Goal: Check status: Check status

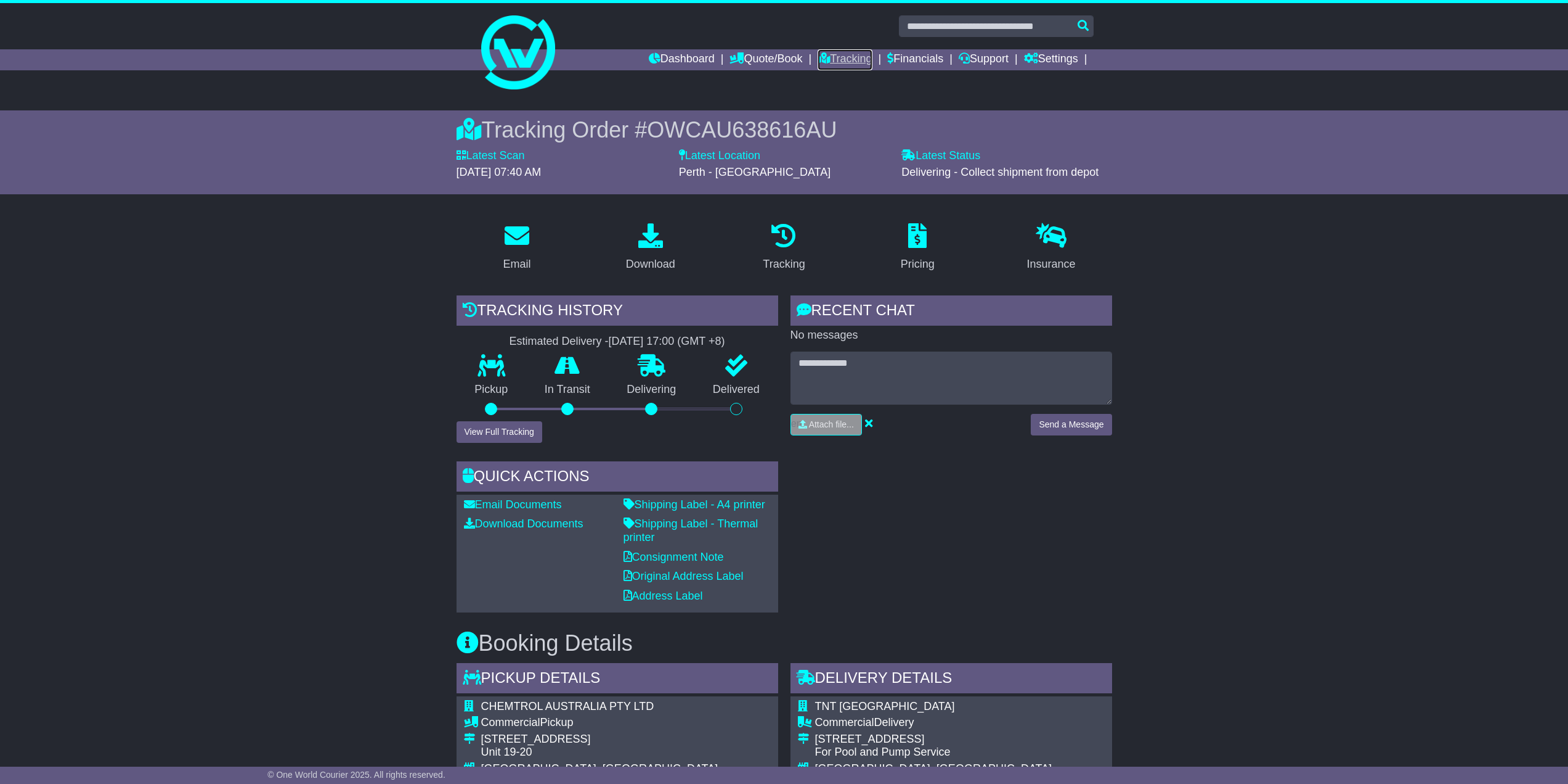
click at [845, 60] on link "Tracking" at bounding box center [844, 60] width 54 height 21
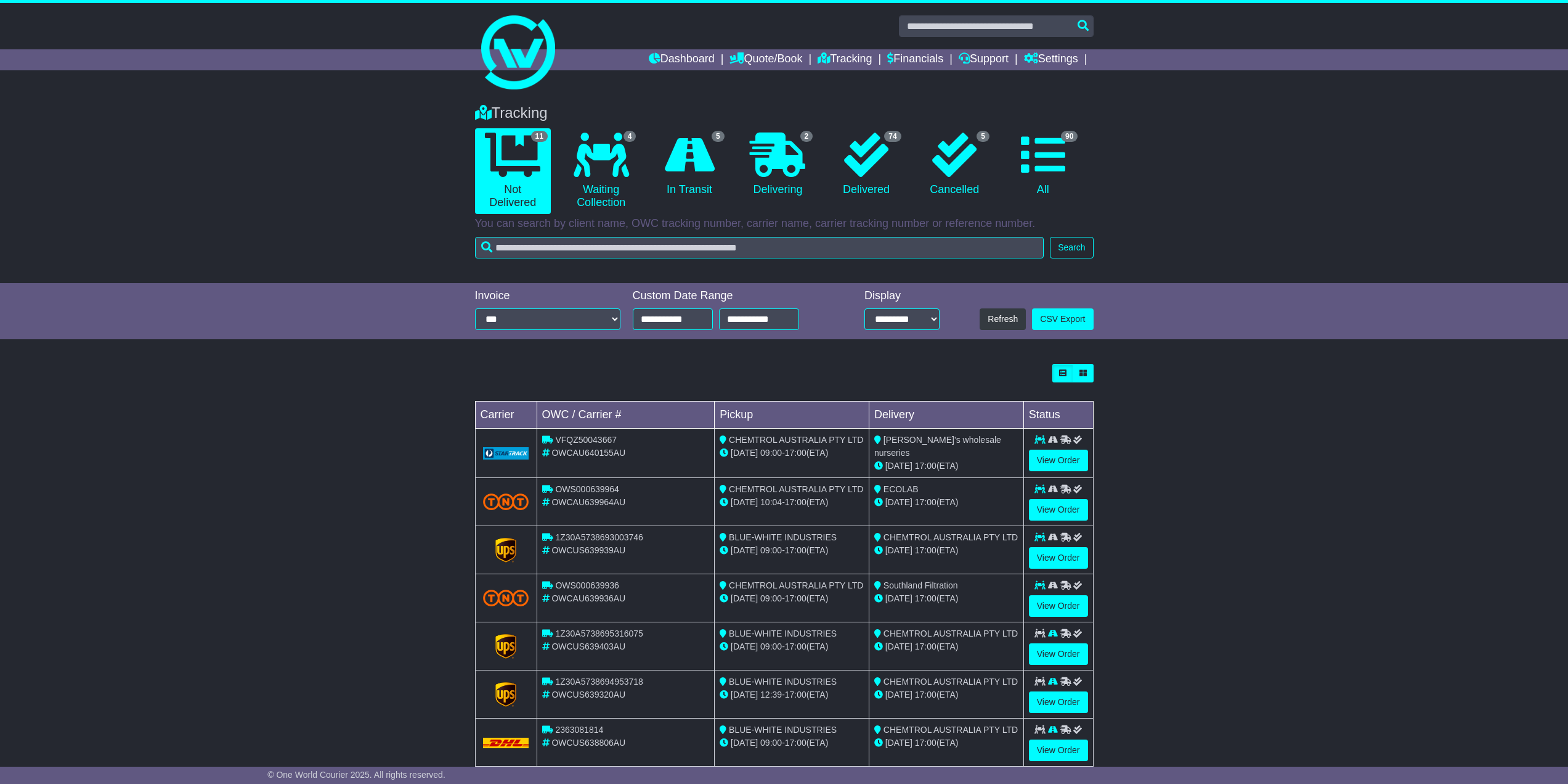
click at [601, 440] on span "VFQZ50043667" at bounding box center [586, 440] width 61 height 10
copy span "VFQZ50043667"
click at [899, 56] on link "Financials" at bounding box center [916, 60] width 56 height 21
